Goal: Task Accomplishment & Management: Complete application form

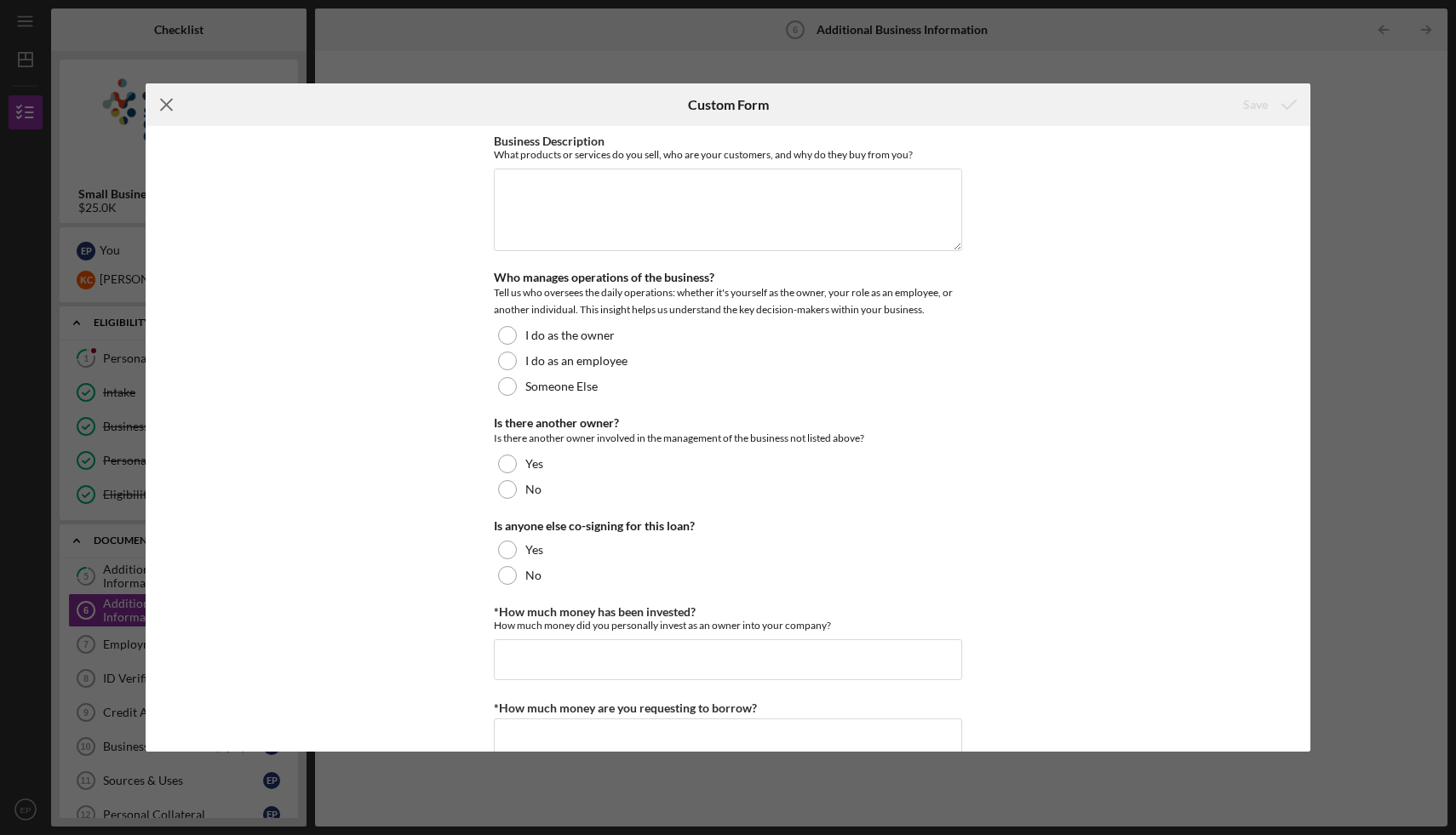
click at [176, 109] on icon "Icon/Menu Close" at bounding box center [166, 105] width 42 height 42
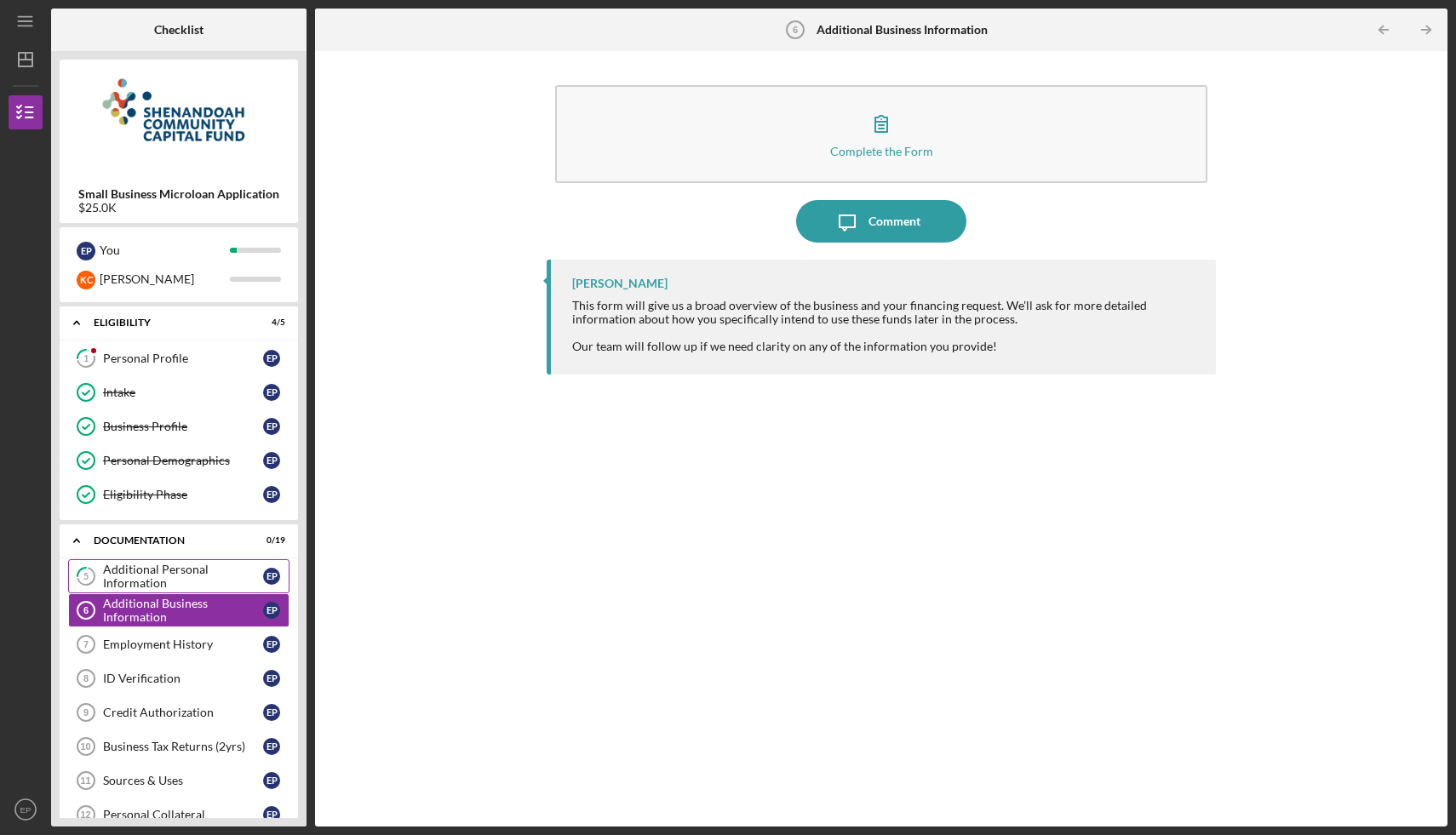
click at [163, 569] on div "Additional Personal Information" at bounding box center [182, 577] width 160 height 28
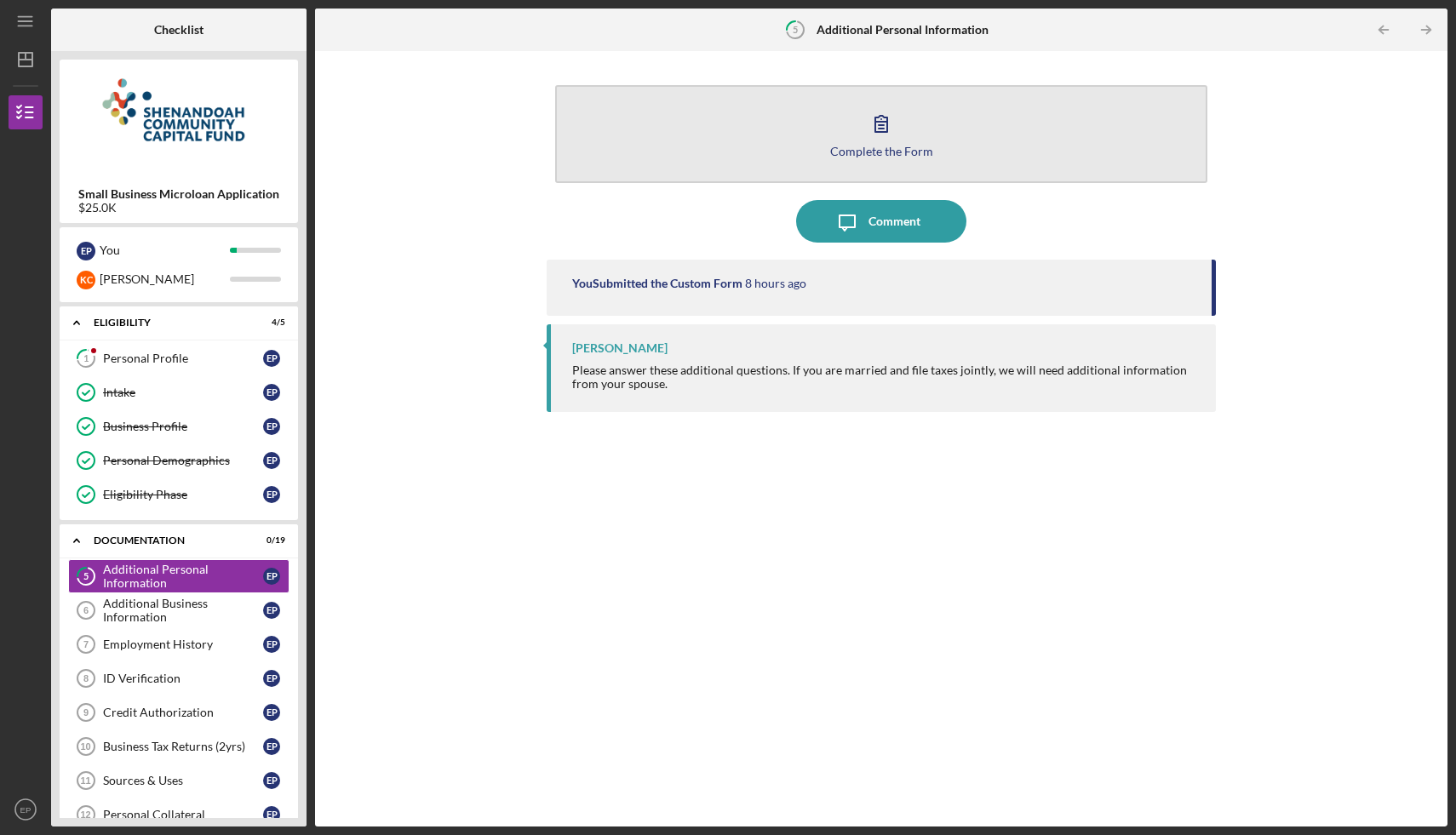
click at [748, 145] on button "Complete the Form Form" at bounding box center [881, 133] width 653 height 98
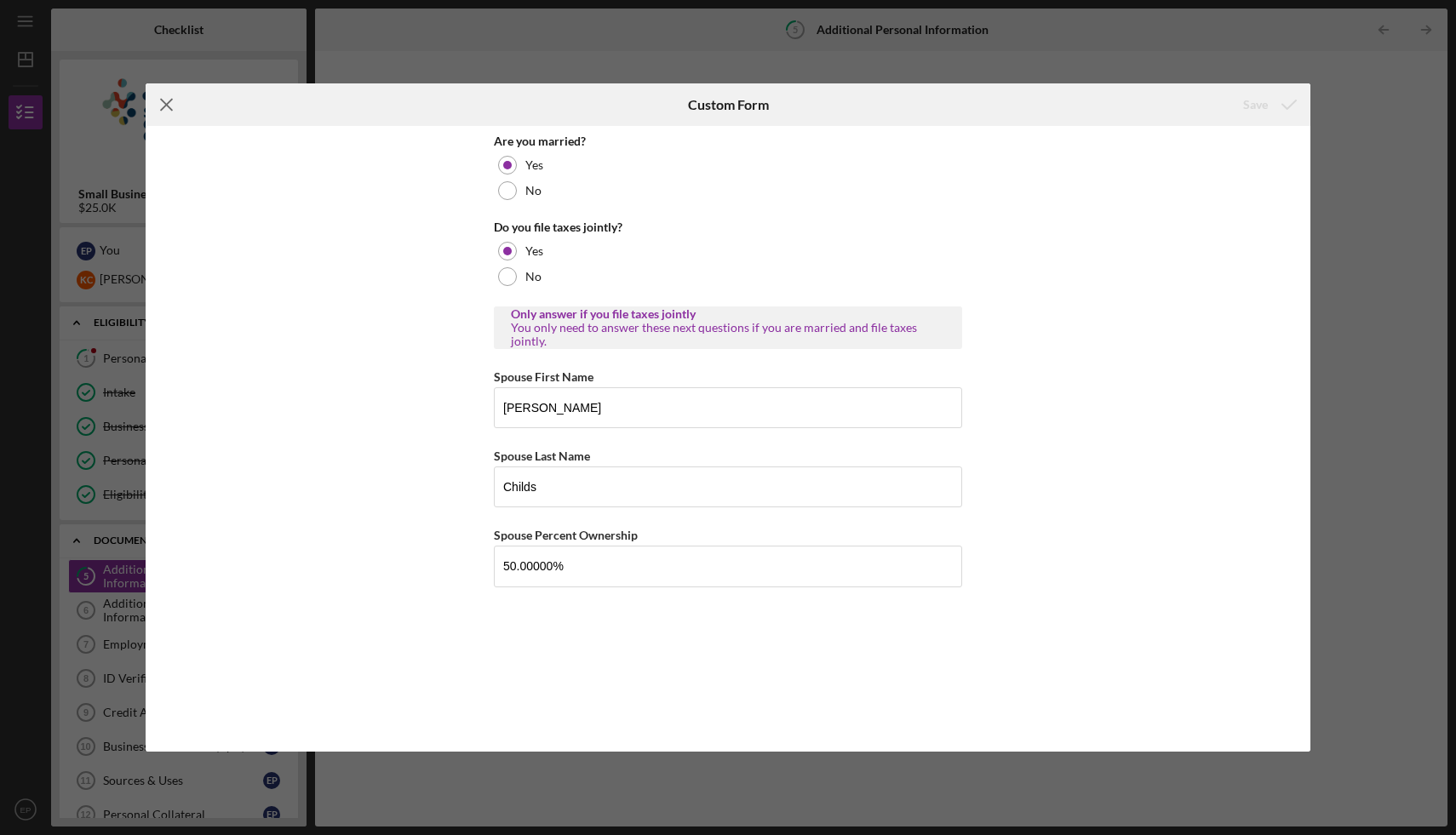
click at [176, 103] on icon "Icon/Menu Close" at bounding box center [166, 105] width 42 height 42
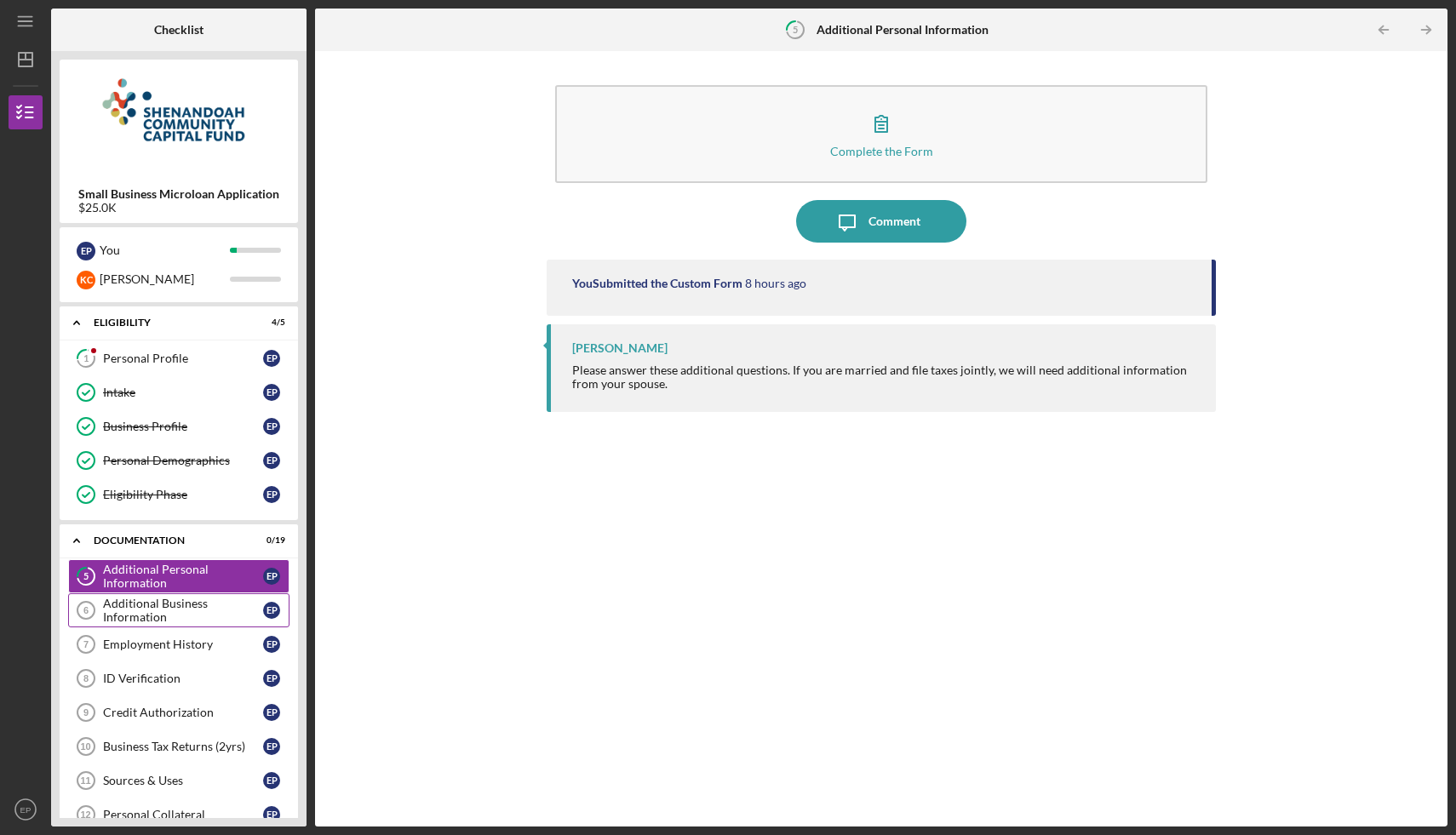
click at [192, 610] on div "Additional Business Information" at bounding box center [182, 610] width 160 height 28
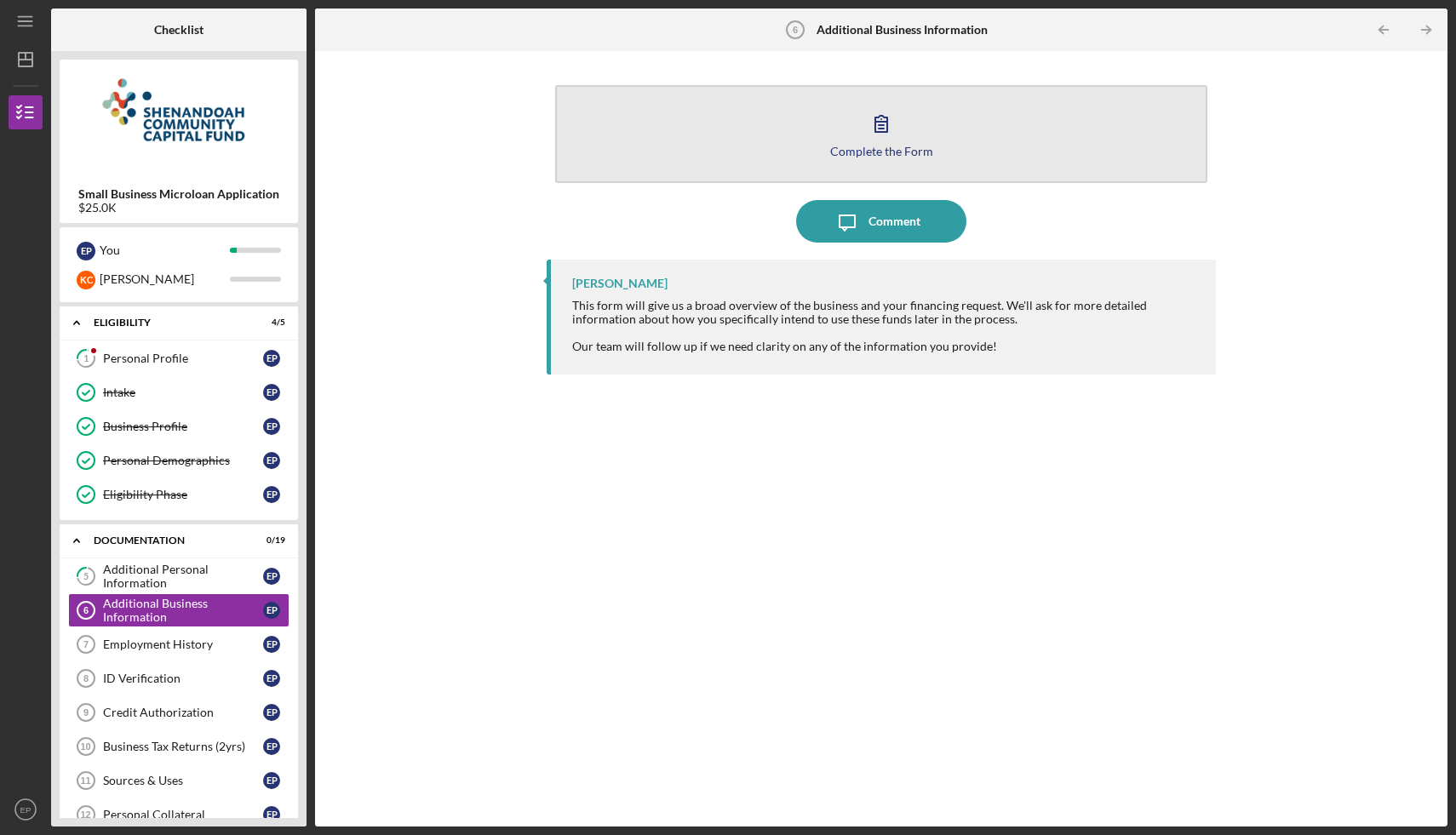
click at [757, 147] on button "Complete the Form Form" at bounding box center [881, 133] width 653 height 98
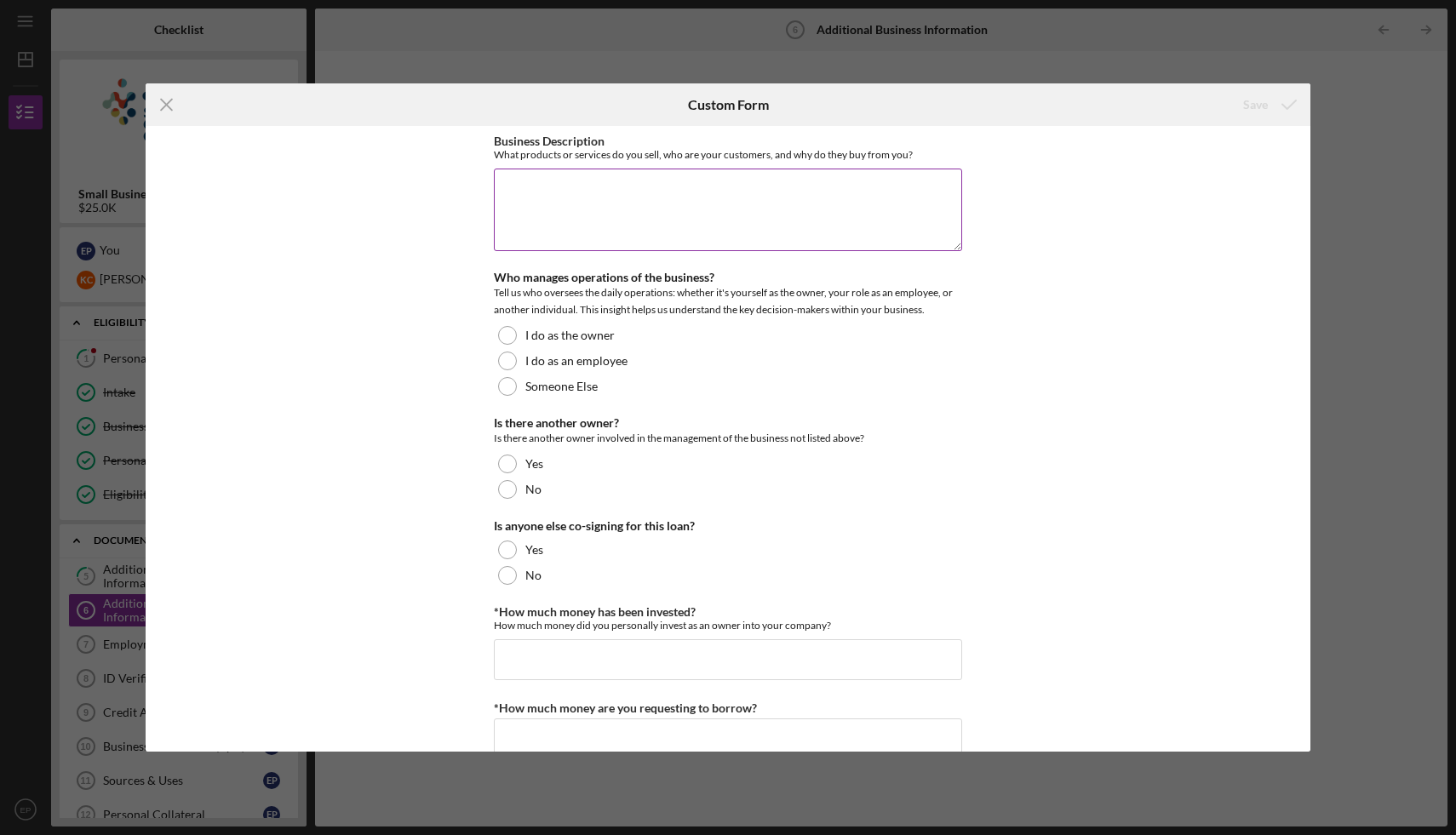
click at [682, 200] on textarea "Business Description" at bounding box center [728, 209] width 469 height 82
